Goal: Check status: Check status

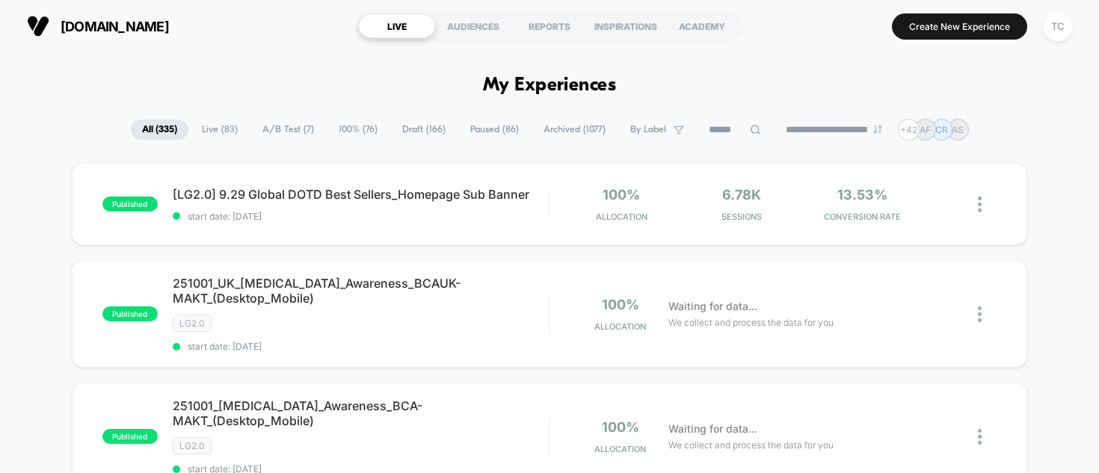
click at [270, 132] on span "A/B Test ( 7 )" at bounding box center [288, 130] width 74 height 20
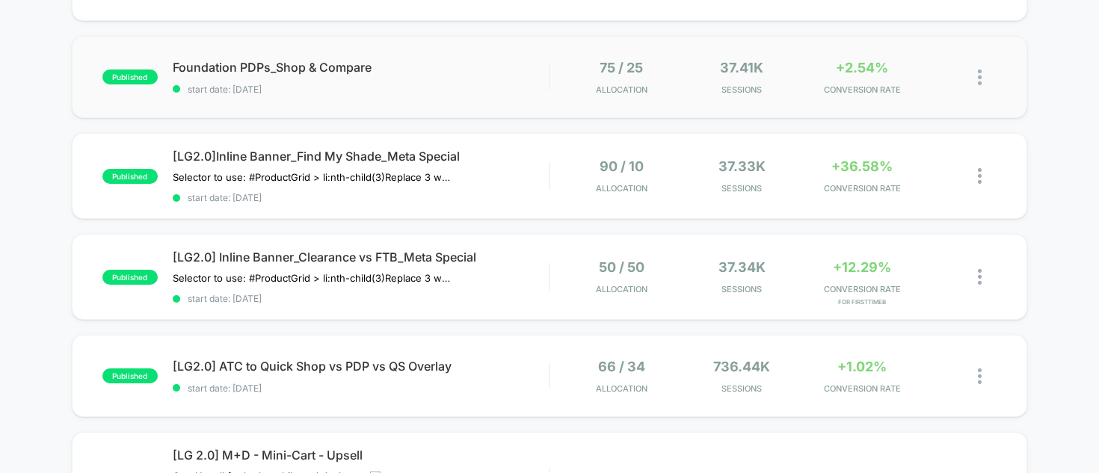
scroll to position [395, 0]
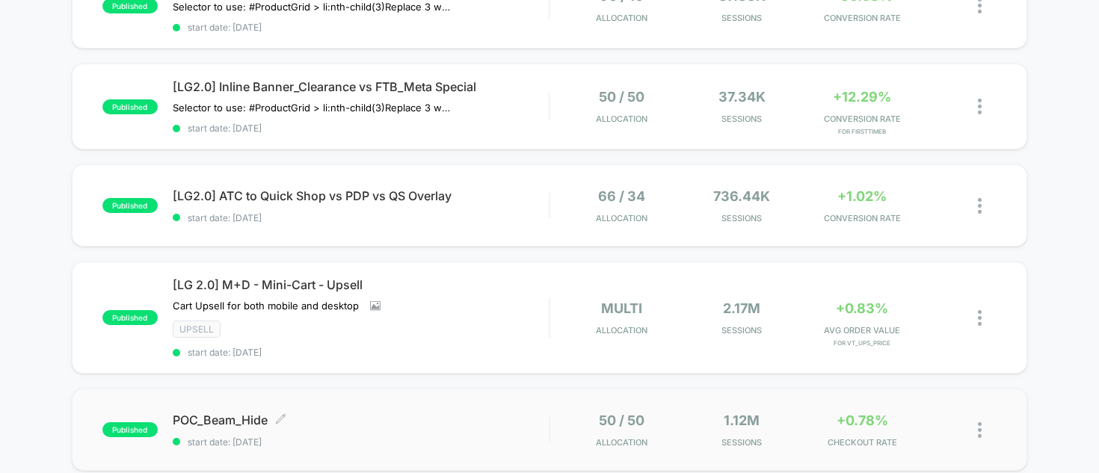
click at [352, 422] on span "POC_Beam_Hide Click to edit experience details" at bounding box center [361, 420] width 377 height 15
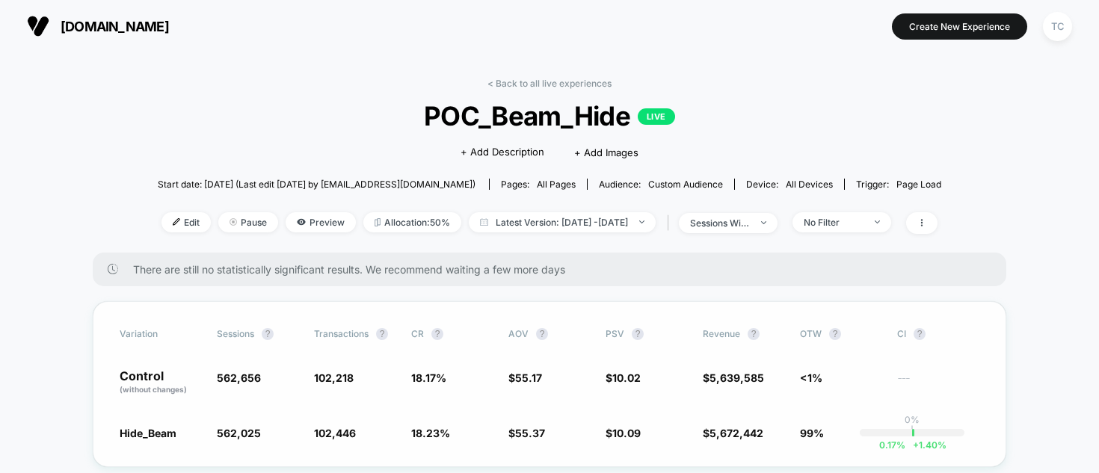
click at [629, 378] on span "10.02" at bounding box center [626, 378] width 28 height 13
click at [582, 221] on span "Latest Version: [DATE] - [DATE]" at bounding box center [562, 222] width 187 height 20
select select "*"
select select "****"
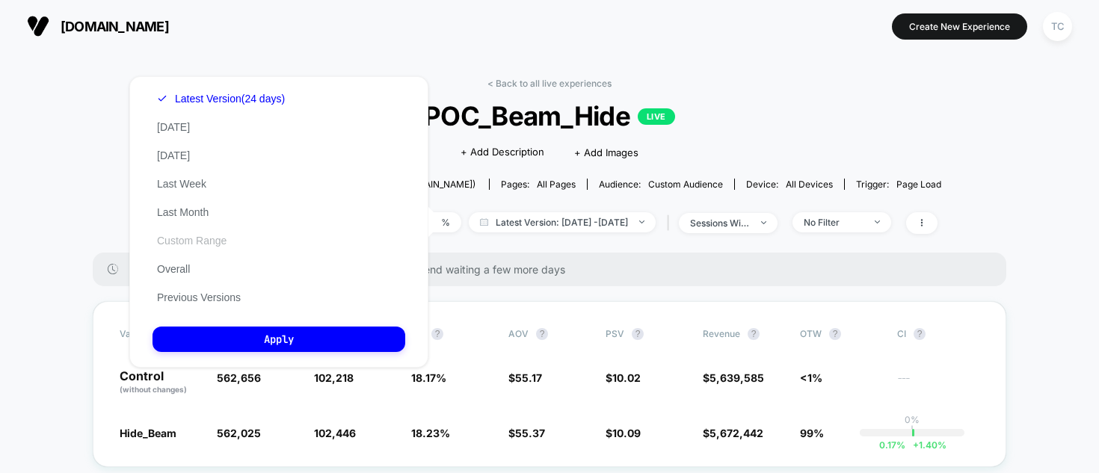
click at [200, 244] on button "Custom Range" at bounding box center [191, 240] width 78 height 13
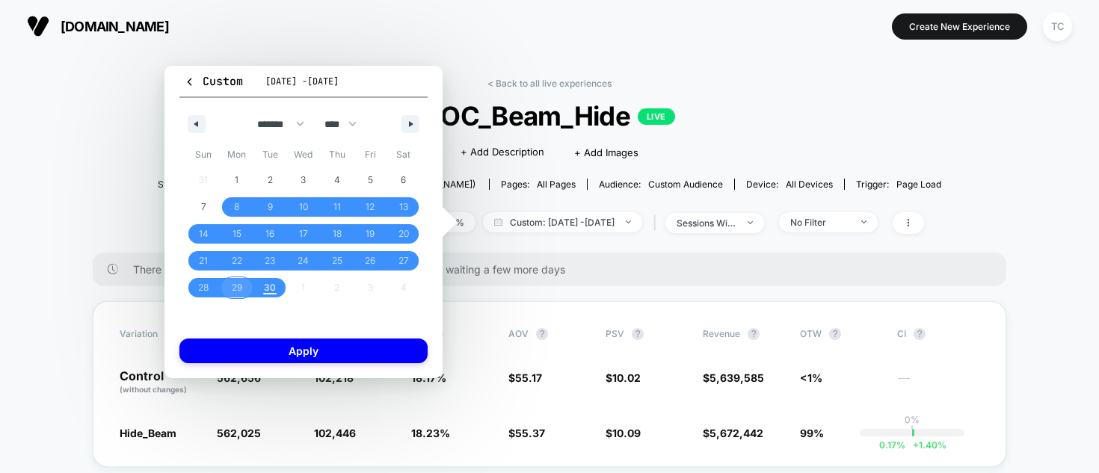
click at [232, 287] on span "29" at bounding box center [237, 287] width 10 height 27
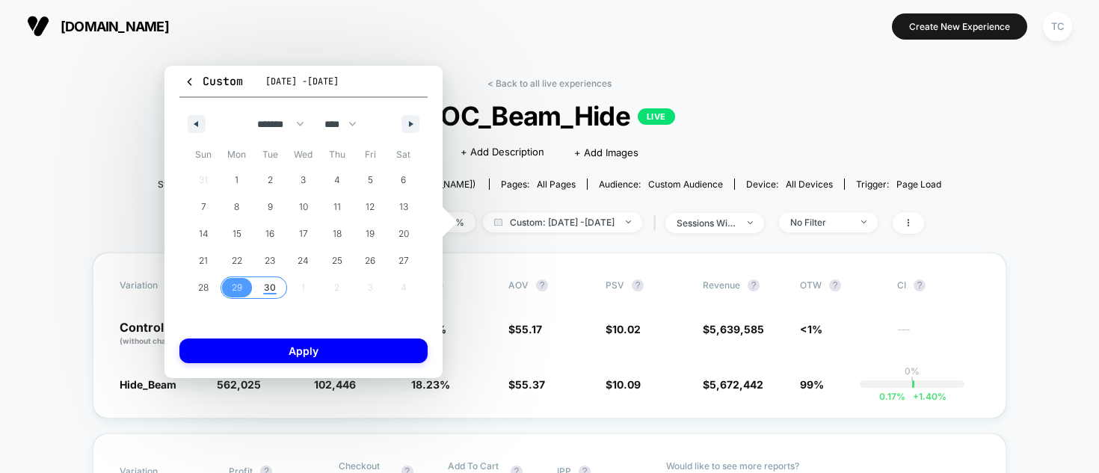
click at [267, 286] on span "30" at bounding box center [270, 287] width 12 height 27
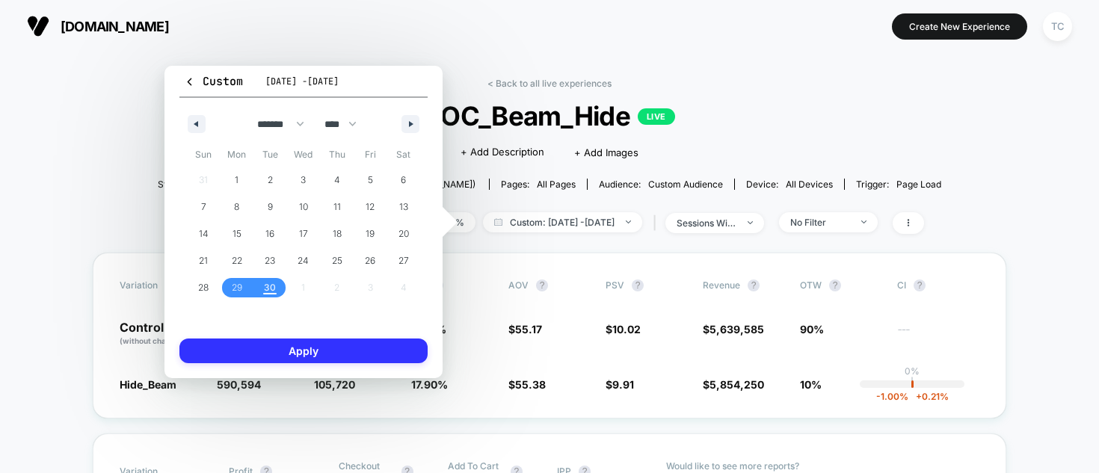
click at [304, 346] on button "Apply" at bounding box center [303, 351] width 248 height 25
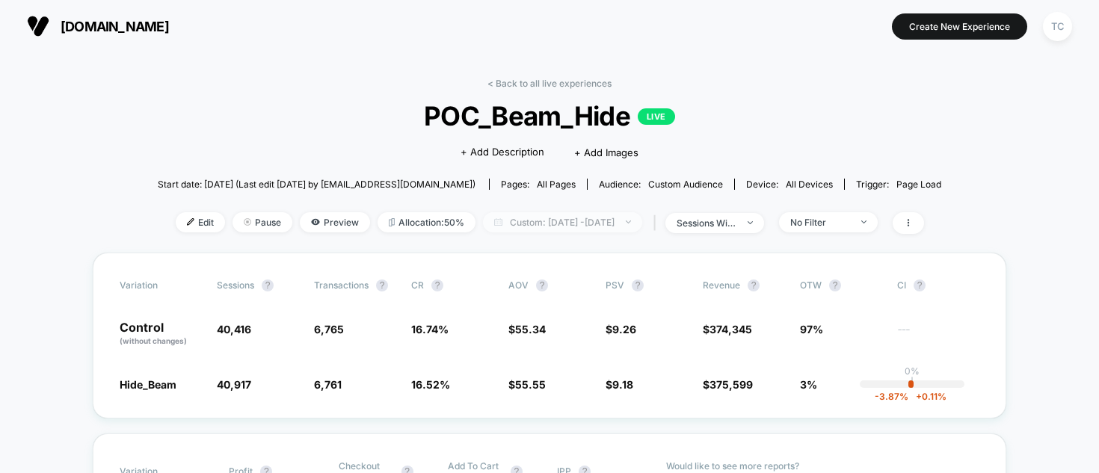
click at [542, 224] on span "Custom: [DATE] - [DATE]" at bounding box center [562, 222] width 159 height 20
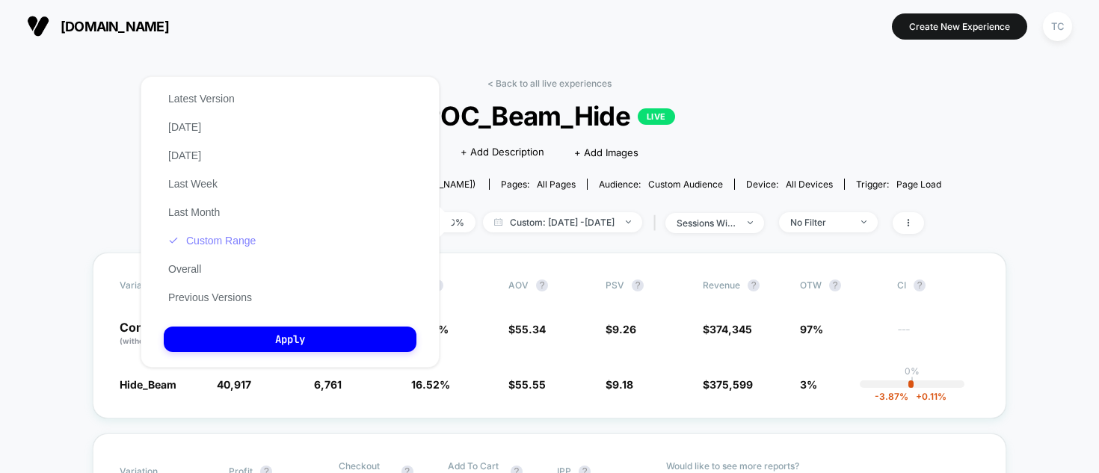
click at [236, 241] on button "Custom Range" at bounding box center [212, 240] width 96 height 13
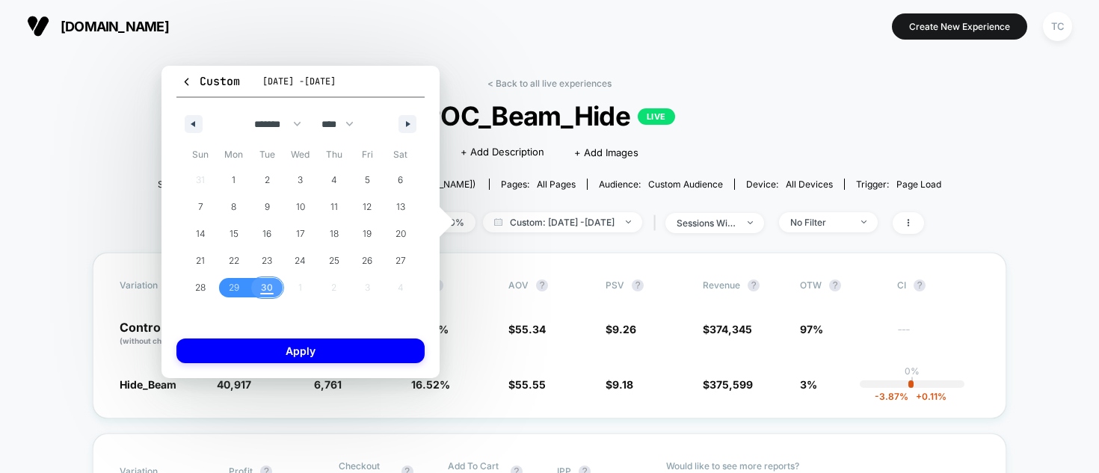
click at [274, 286] on span "30" at bounding box center [267, 287] width 34 height 19
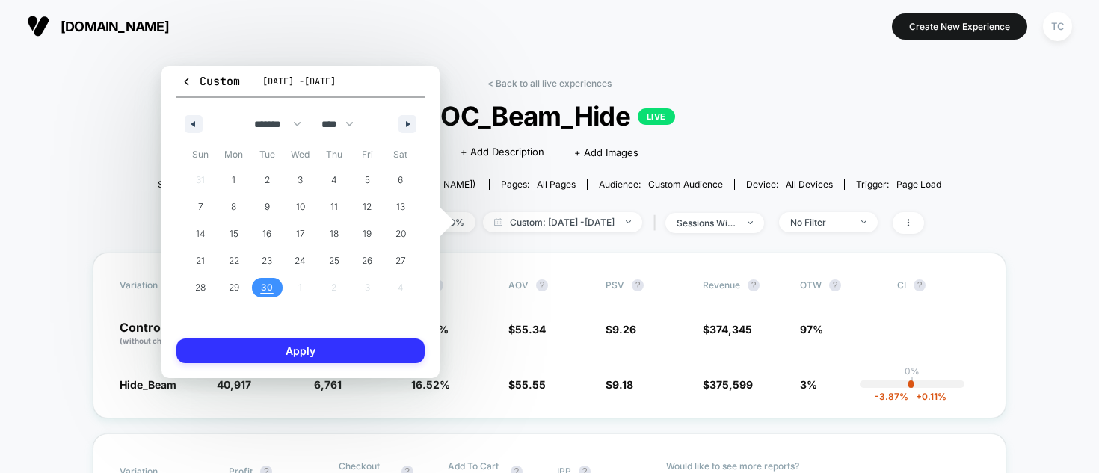
click at [332, 352] on button "Apply" at bounding box center [300, 351] width 248 height 25
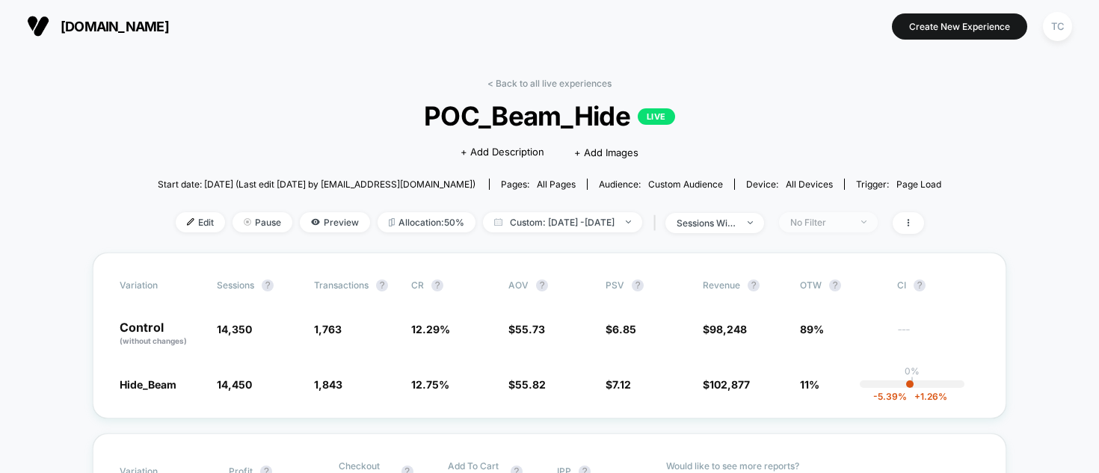
click at [850, 224] on div "No Filter" at bounding box center [820, 222] width 60 height 11
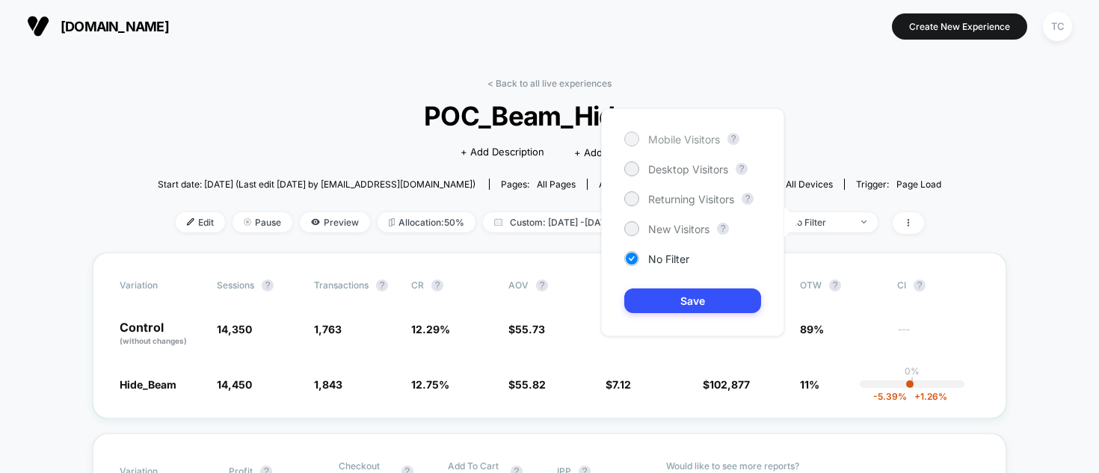
click at [685, 140] on span "Mobile Visitors" at bounding box center [684, 139] width 72 height 13
click at [688, 292] on button "Save" at bounding box center [692, 301] width 137 height 25
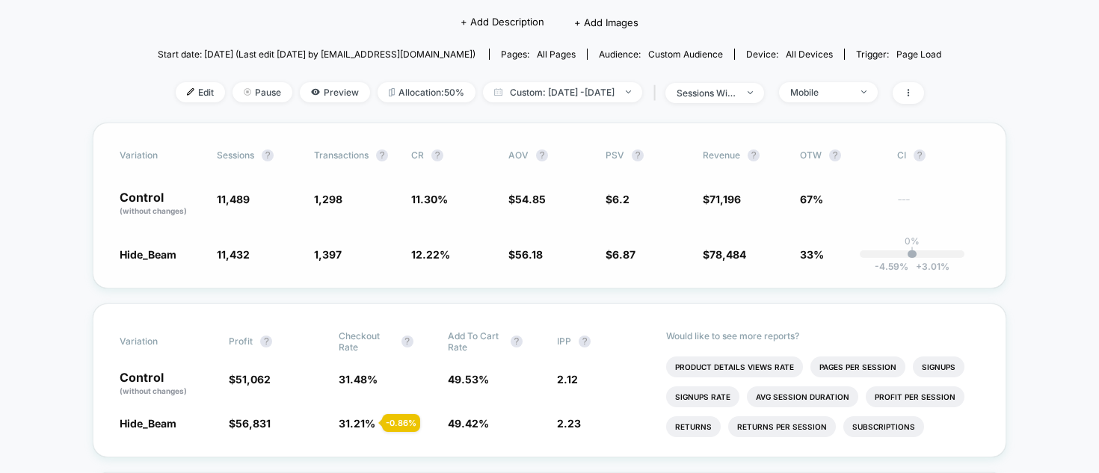
scroll to position [132, 0]
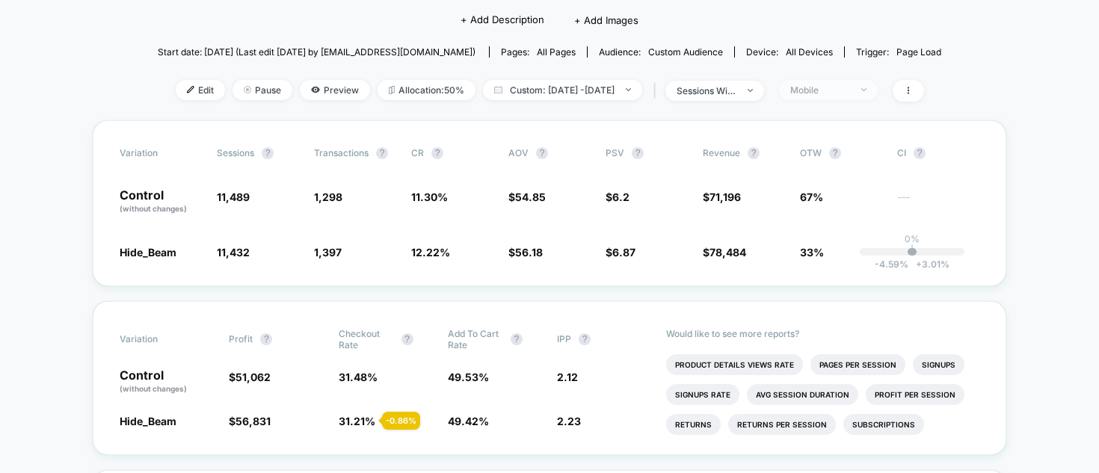
click at [826, 81] on span "Mobile" at bounding box center [828, 90] width 99 height 20
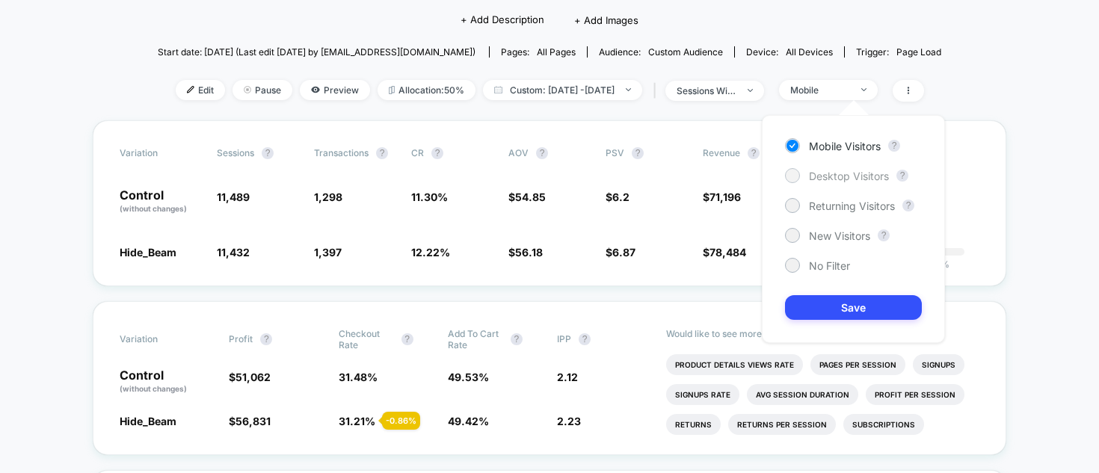
click at [824, 173] on span "Desktop Visitors" at bounding box center [849, 176] width 80 height 13
click at [819, 264] on span "No Filter" at bounding box center [829, 265] width 41 height 13
click at [836, 308] on button "Save" at bounding box center [853, 307] width 137 height 25
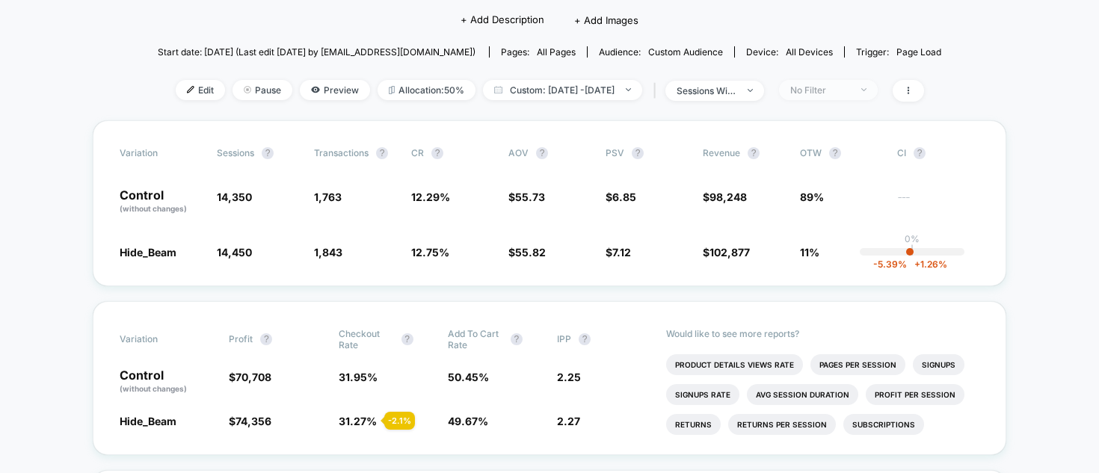
click at [836, 90] on div "No Filter" at bounding box center [820, 89] width 60 height 11
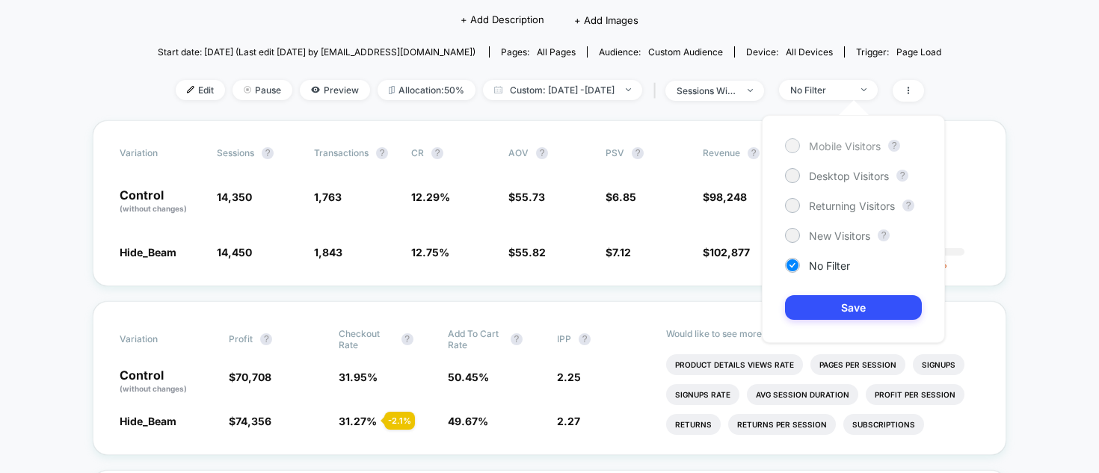
click at [840, 144] on span "Mobile Visitors" at bounding box center [845, 146] width 72 height 13
click at [863, 309] on button "Save" at bounding box center [853, 307] width 137 height 25
